Goal: Information Seeking & Learning: Learn about a topic

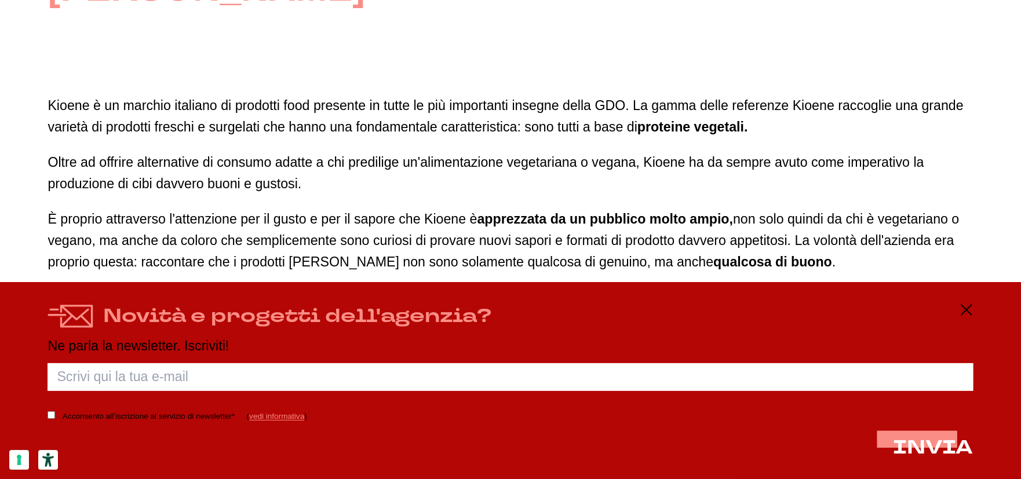
scroll to position [927, 0]
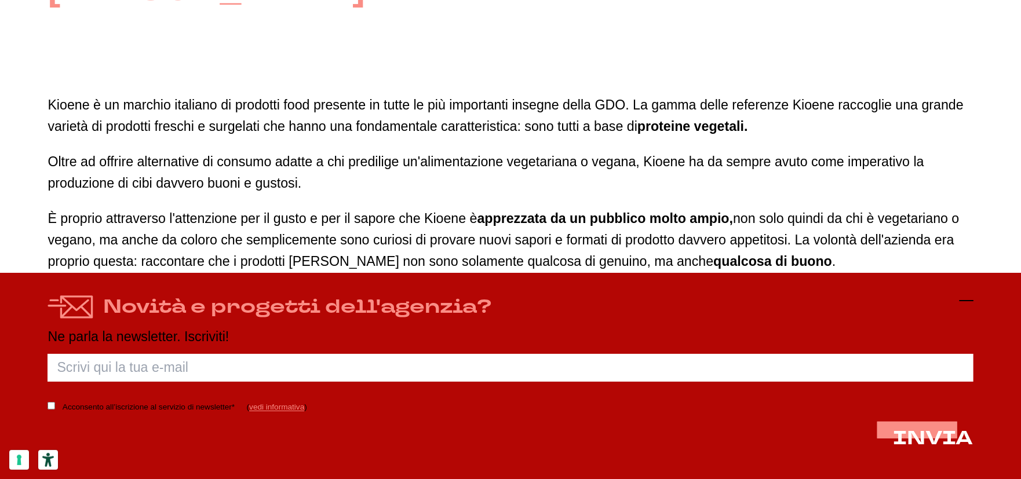
click at [970, 296] on icon at bounding box center [967, 301] width 14 height 14
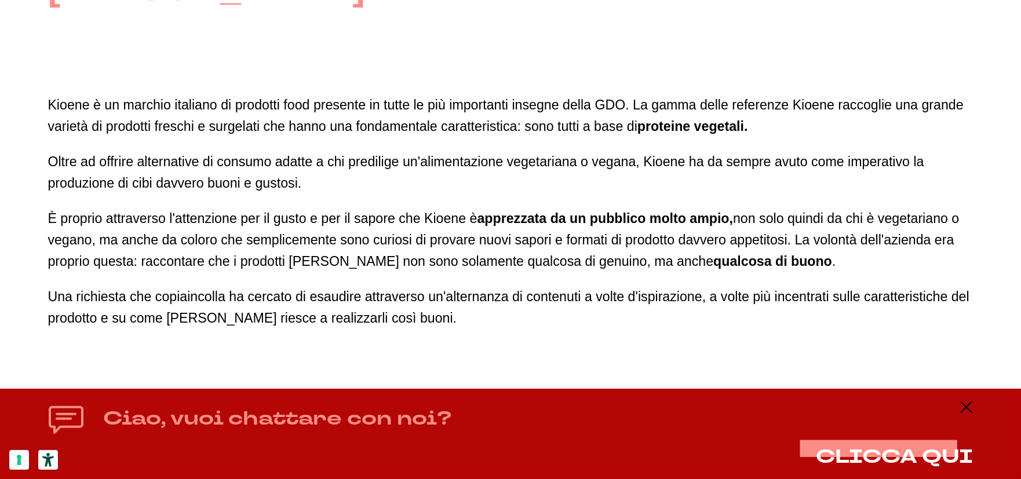
click at [970, 399] on div "Ciao, vuoi chattare con noi? CLICCA QUI" at bounding box center [510, 434] width 1021 height 90
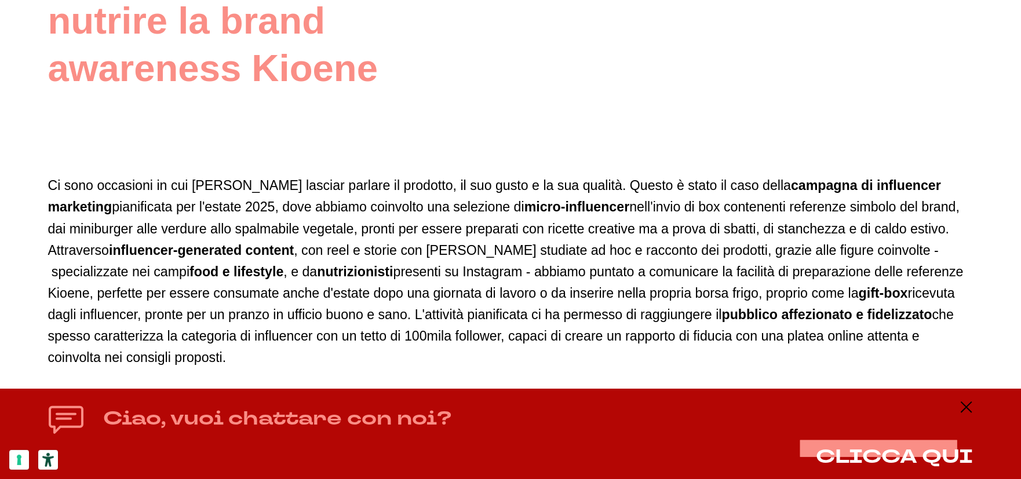
scroll to position [1391, 0]
click at [226, 183] on p "Ci sono occasioni in cui [PERSON_NAME] lasciar parlare il prodotto, il suo gust…" at bounding box center [511, 271] width 926 height 194
click at [227, 183] on p "Ci sono occasioni in cui [PERSON_NAME] lasciar parlare il prodotto, il suo gust…" at bounding box center [511, 271] width 926 height 194
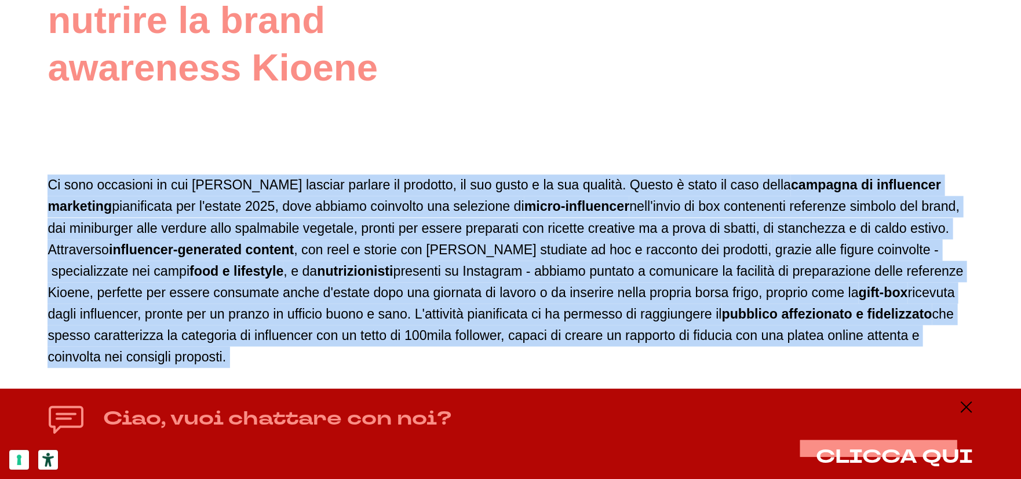
click at [227, 183] on p "Ci sono occasioni in cui [PERSON_NAME] lasciar parlare il prodotto, il suo gust…" at bounding box center [511, 271] width 926 height 194
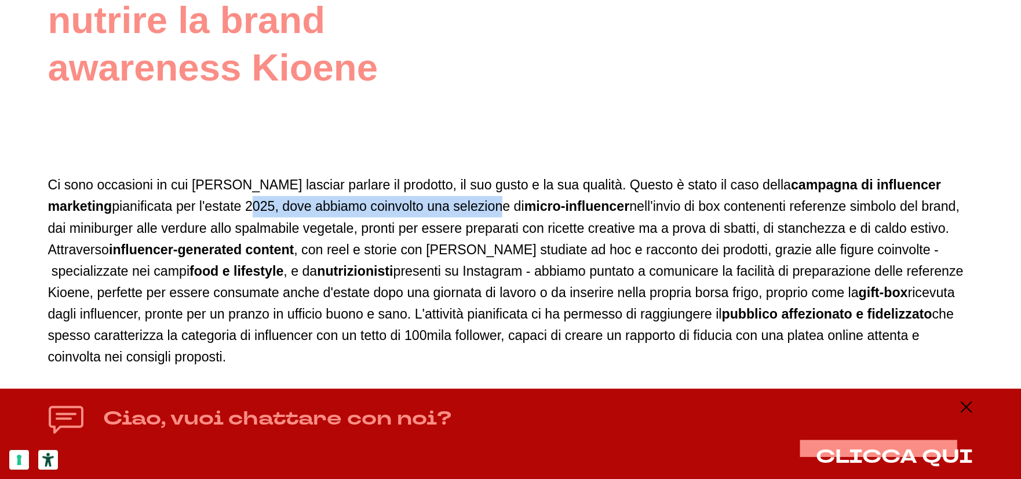
drag, startPoint x: 183, startPoint y: 202, endPoint x: 430, endPoint y: 202, distance: 246.9
click at [430, 202] on p "Ci sono occasioni in cui [PERSON_NAME] lasciar parlare il prodotto, il suo gust…" at bounding box center [511, 271] width 926 height 194
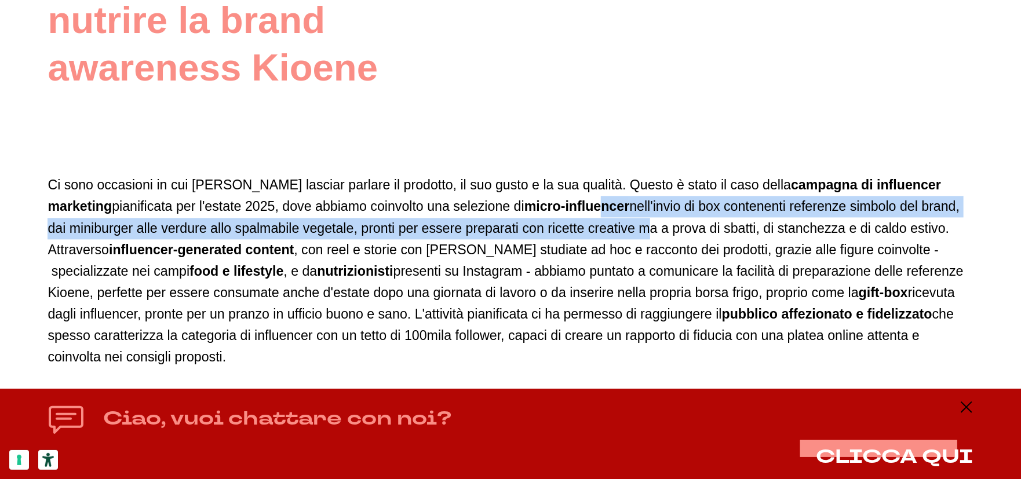
drag, startPoint x: 544, startPoint y: 205, endPoint x: 617, endPoint y: 230, distance: 77.5
click at [617, 231] on p "Ci sono occasioni in cui [PERSON_NAME] lasciar parlare il prodotto, il suo gust…" at bounding box center [511, 271] width 926 height 194
click at [621, 227] on p "Ci sono occasioni in cui [PERSON_NAME] lasciar parlare il prodotto, il suo gust…" at bounding box center [511, 271] width 926 height 194
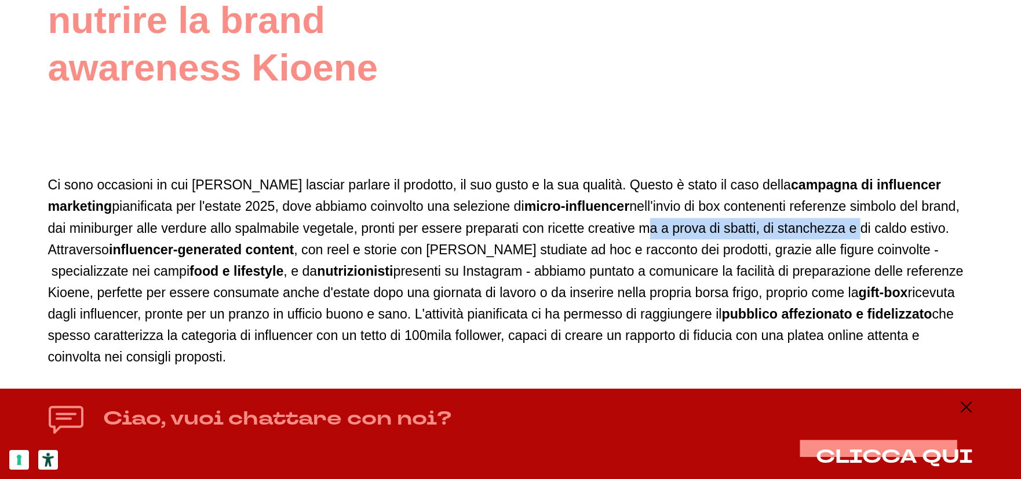
drag, startPoint x: 621, startPoint y: 227, endPoint x: 523, endPoint y: 245, distance: 99.1
click at [758, 238] on p "Ci sono occasioni in cui [PERSON_NAME] lasciar parlare il prodotto, il suo gust…" at bounding box center [511, 271] width 926 height 194
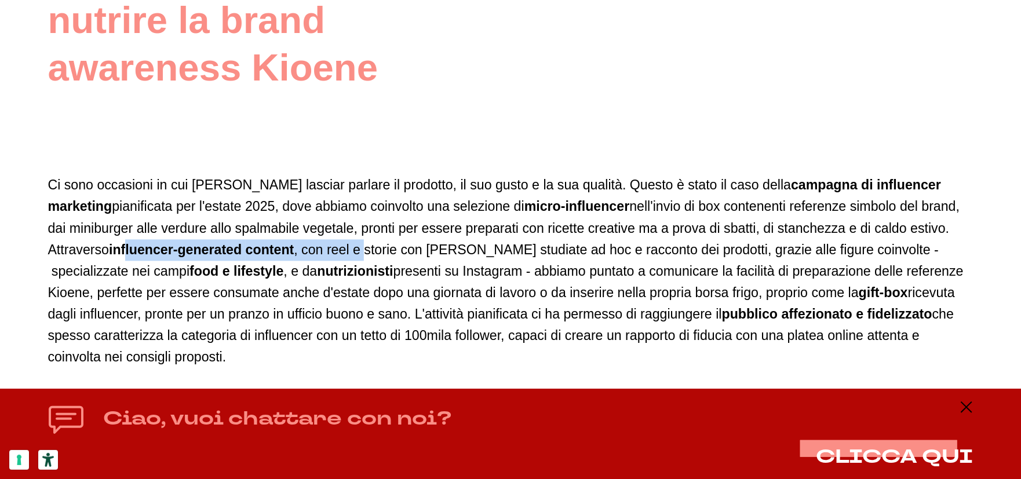
drag, startPoint x: 130, startPoint y: 250, endPoint x: 368, endPoint y: 252, distance: 237.7
click at [368, 252] on p "Ci sono occasioni in cui [PERSON_NAME] lasciar parlare il prodotto, il suo gust…" at bounding box center [511, 271] width 926 height 194
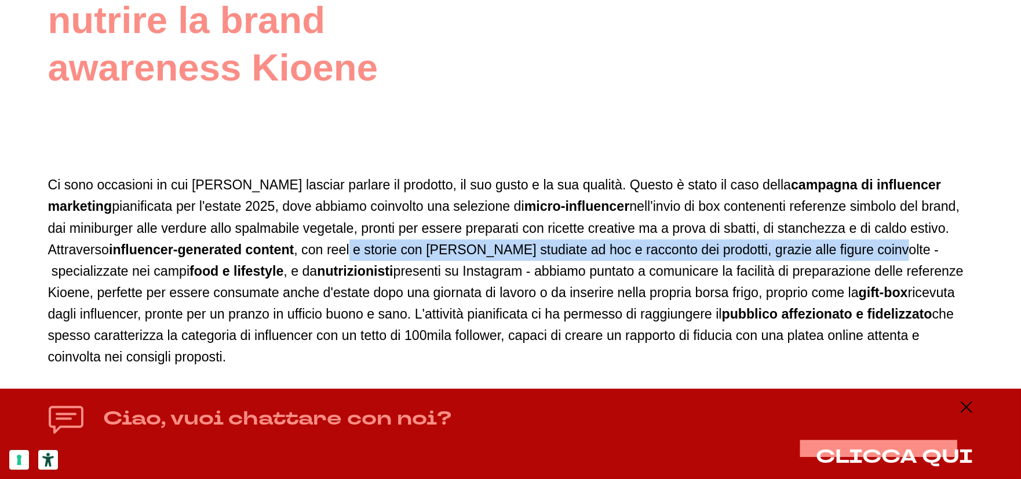
drag, startPoint x: 462, startPoint y: 253, endPoint x: 792, endPoint y: 247, distance: 329.9
click at [838, 248] on p "Ci sono occasioni in cui [PERSON_NAME] lasciar parlare il prodotto, il suo gust…" at bounding box center [511, 271] width 926 height 194
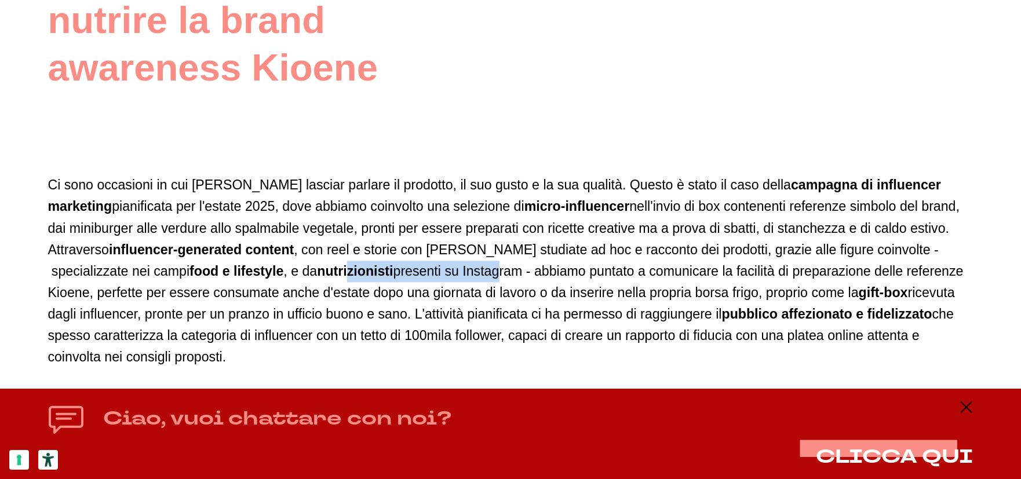
drag, startPoint x: 248, startPoint y: 275, endPoint x: 395, endPoint y: 278, distance: 147.3
click at [395, 278] on p "Ci sono occasioni in cui [PERSON_NAME] lasciar parlare il prodotto, il suo gust…" at bounding box center [511, 271] width 926 height 194
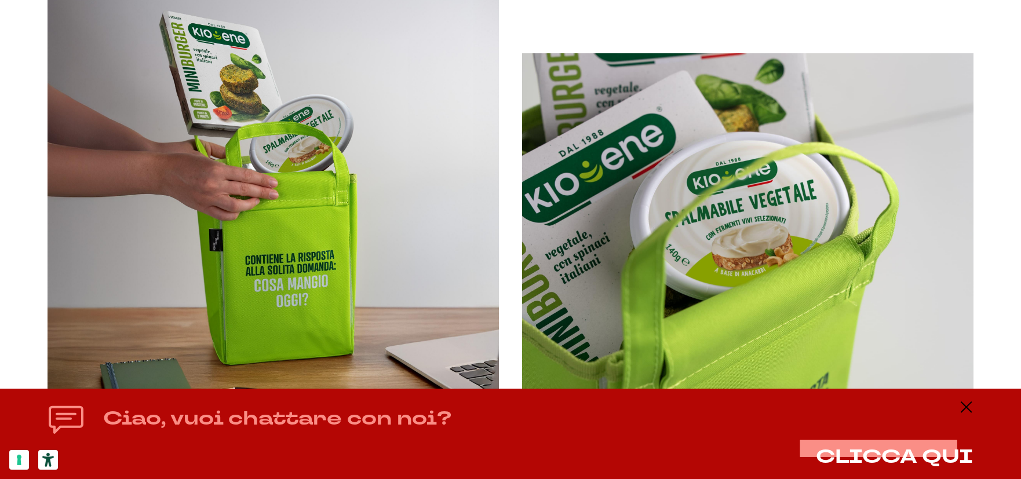
scroll to position [1855, 0]
click at [974, 408] on div "Ciao, vuoi chattare con noi? CLICCA QUI" at bounding box center [510, 434] width 1021 height 90
click at [970, 405] on icon at bounding box center [967, 408] width 14 height 14
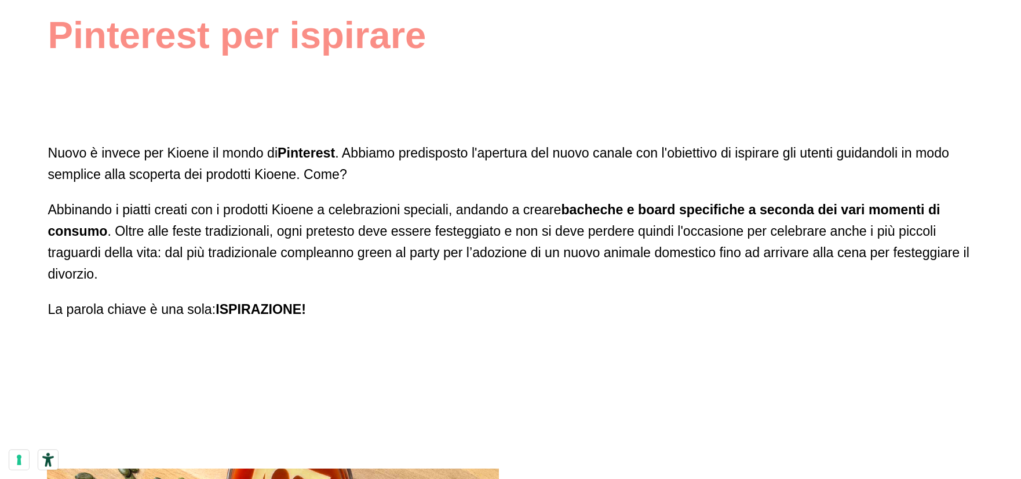
scroll to position [4695, 0]
click at [238, 233] on p "Abbinando i piatti creati con i prodotti Kioene a celebrazioni speciali, andand…" at bounding box center [511, 242] width 926 height 86
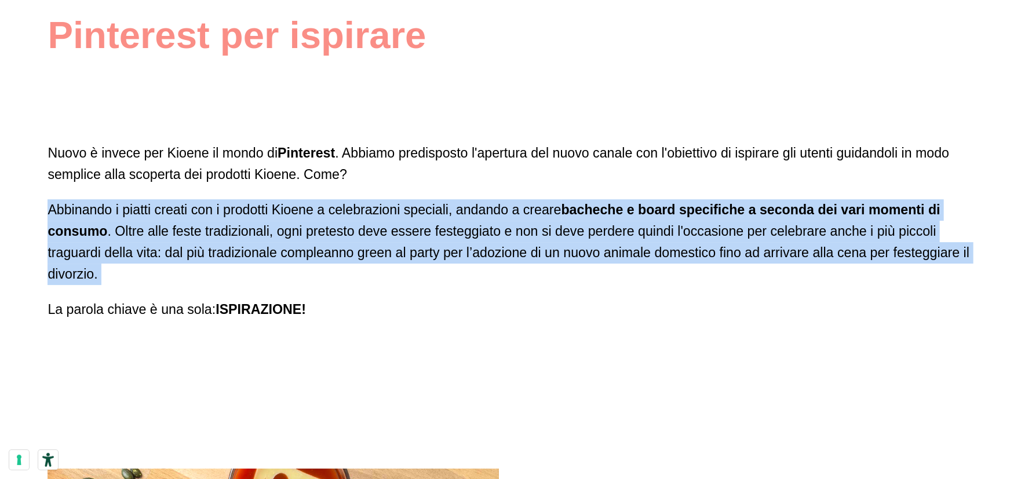
click at [238, 233] on p "Abbinando i piatti creati con i prodotti Kioene a celebrazioni speciali, andand…" at bounding box center [511, 242] width 926 height 86
click at [238, 234] on p "Abbinando i piatti creati con i prodotti Kioene a celebrazioni speciali, andand…" at bounding box center [511, 242] width 926 height 86
click at [256, 242] on p "Abbinando i piatti creati con i prodotti Kioene a celebrazioni speciali, andand…" at bounding box center [511, 242] width 926 height 86
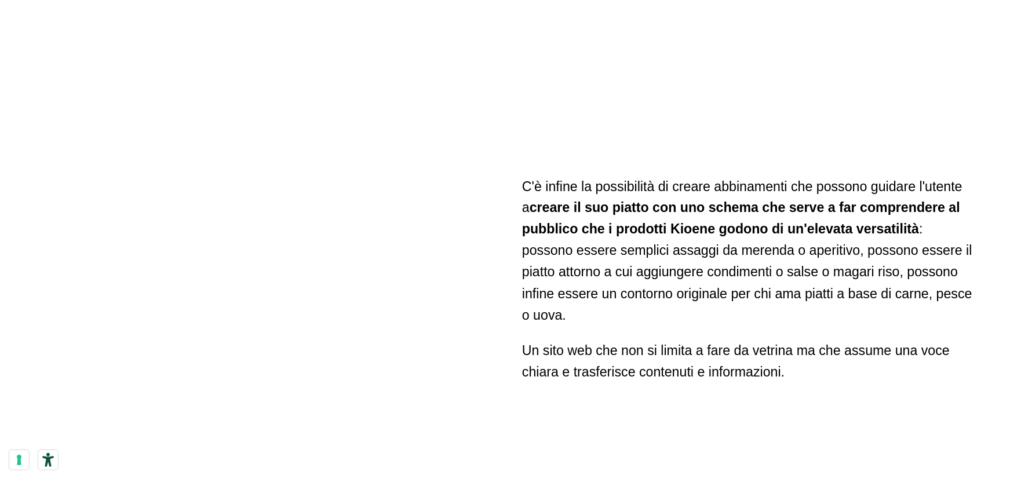
scroll to position [6434, 0]
click at [630, 229] on strong "creare il suo piatto con uno schema che serve a far comprendere al pubblico che…" at bounding box center [741, 218] width 438 height 37
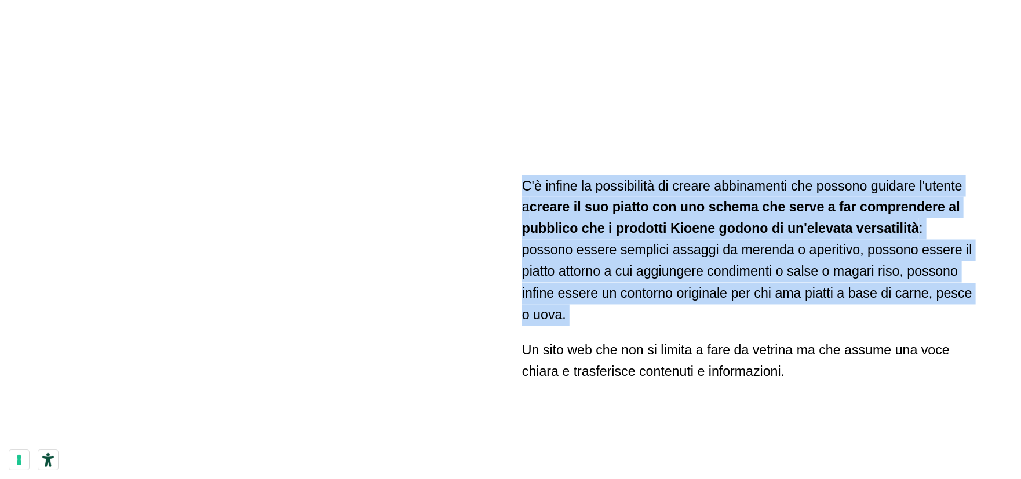
click at [630, 229] on strong "creare il suo piatto con uno schema che serve a far comprendere al pubblico che…" at bounding box center [741, 218] width 438 height 37
click at [642, 250] on p "C'è infine la possibilità di creare abbinamenti che possono guidare l'utente a …" at bounding box center [748, 251] width 452 height 151
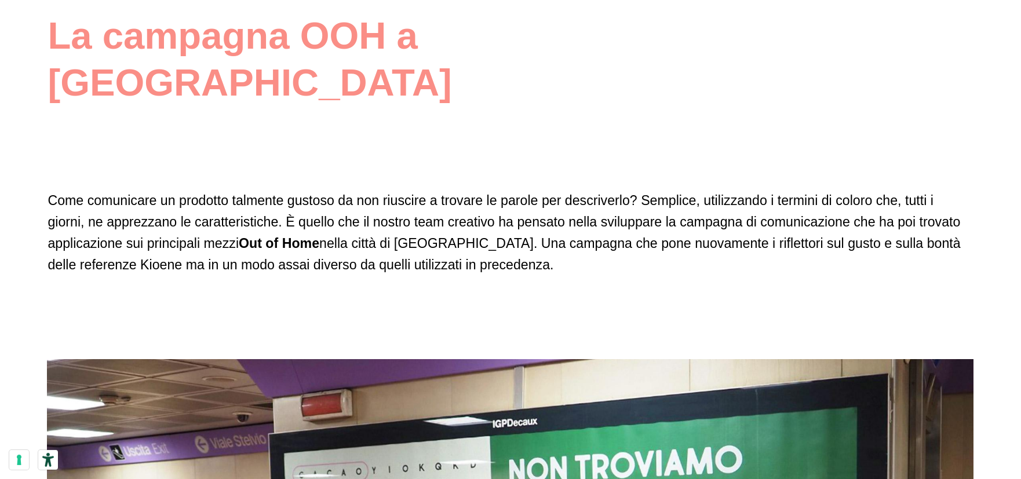
scroll to position [7188, 0]
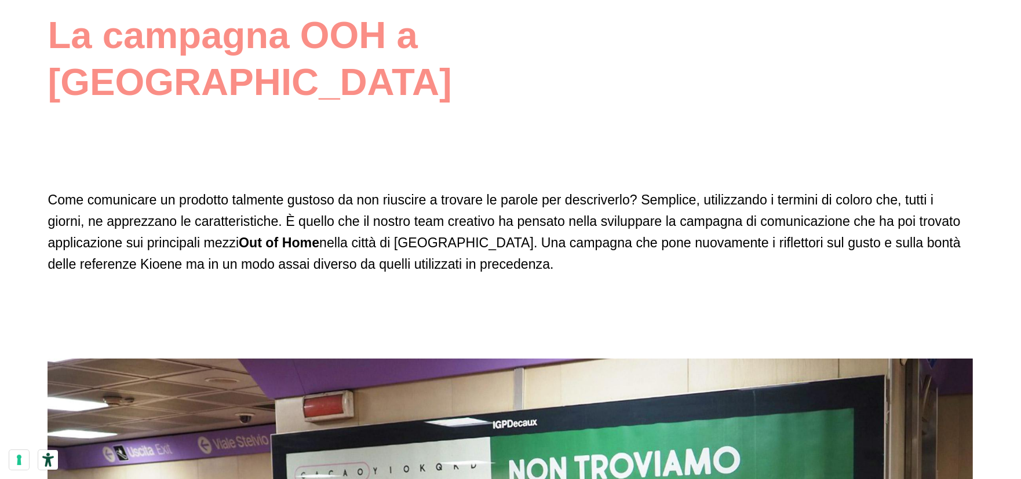
click at [317, 195] on p "Come comunicare un prodotto talmente gustoso da non riuscire a trovare le parol…" at bounding box center [511, 233] width 926 height 86
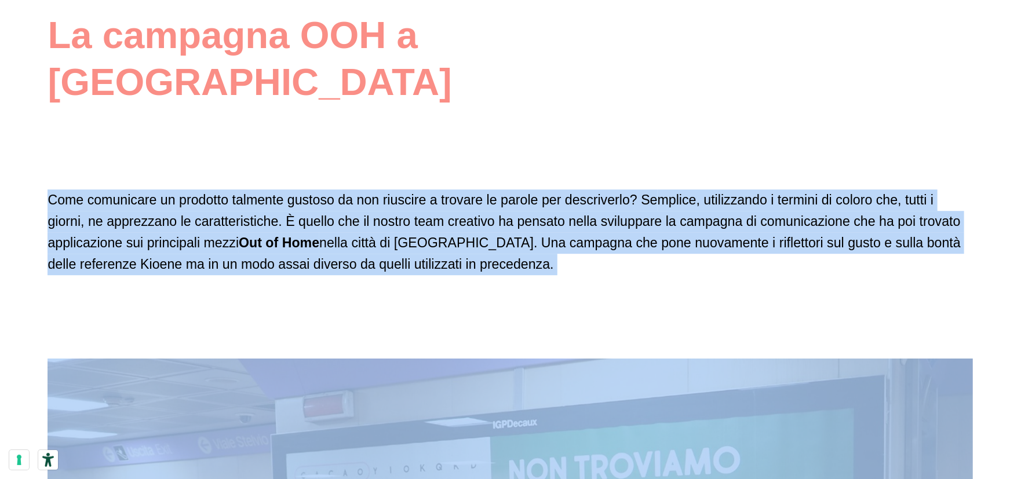
click at [317, 195] on p "Come comunicare un prodotto talmente gustoso da non riuscire a trovare le parol…" at bounding box center [511, 233] width 926 height 86
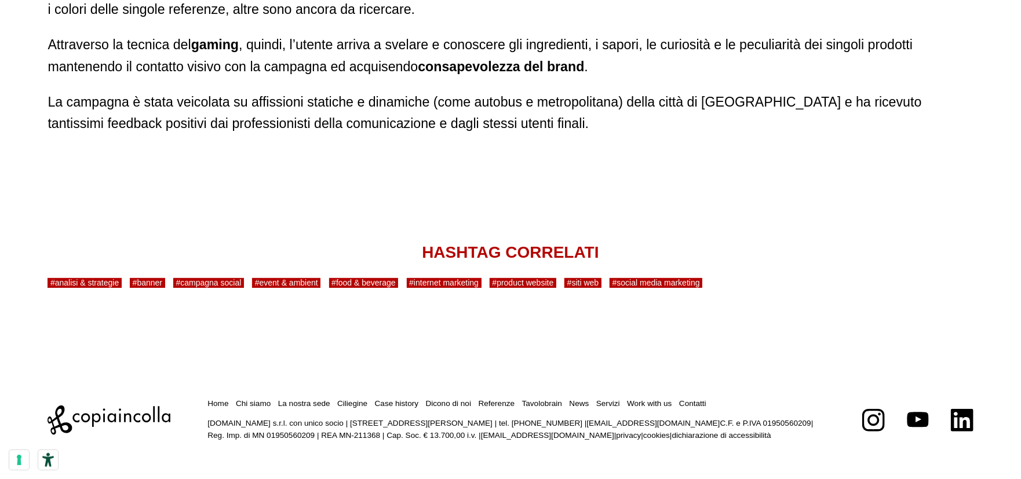
scroll to position [8141, 0]
